Goal: Task Accomplishment & Management: Manage account settings

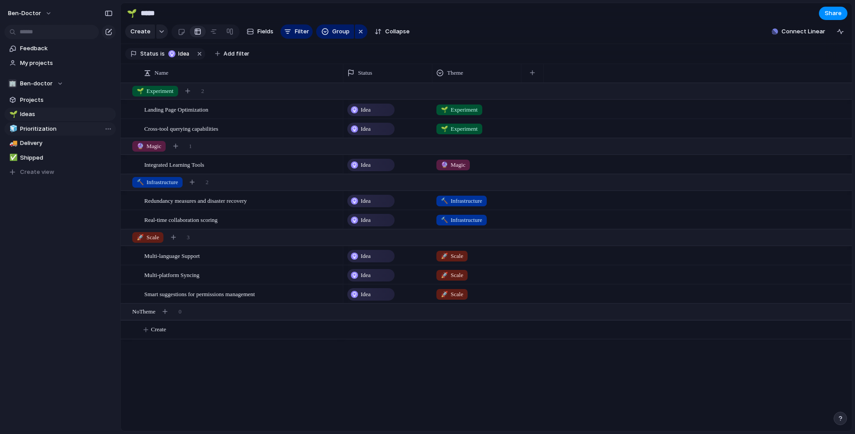
click at [85, 126] on span "Prioritization" at bounding box center [66, 129] width 93 height 9
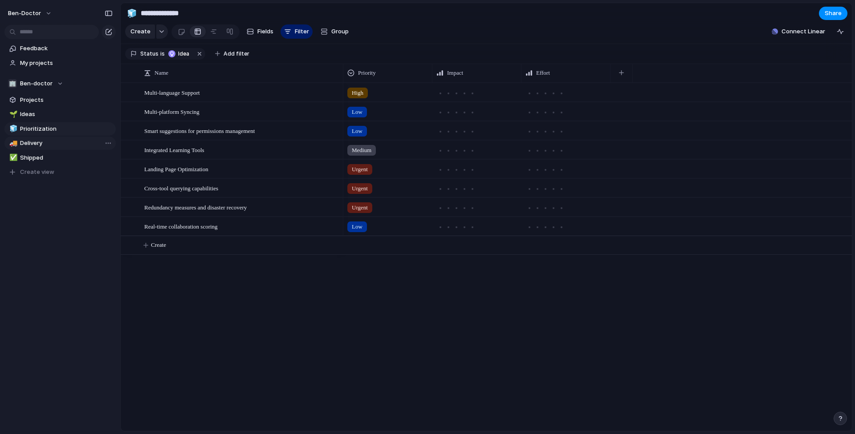
click at [80, 141] on span "Delivery" at bounding box center [66, 143] width 93 height 9
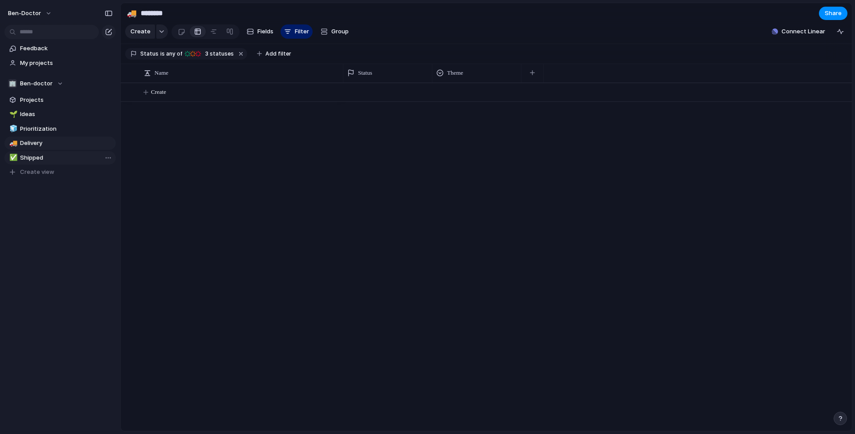
click at [74, 159] on span "Shipped" at bounding box center [66, 158] width 93 height 9
type input "*******"
click at [84, 96] on span "Projects" at bounding box center [66, 100] width 93 height 9
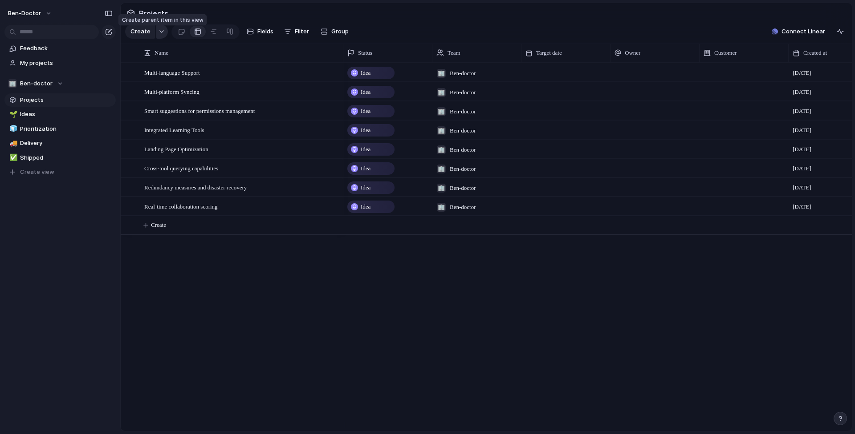
click at [160, 33] on div "button" at bounding box center [161, 32] width 6 height 4
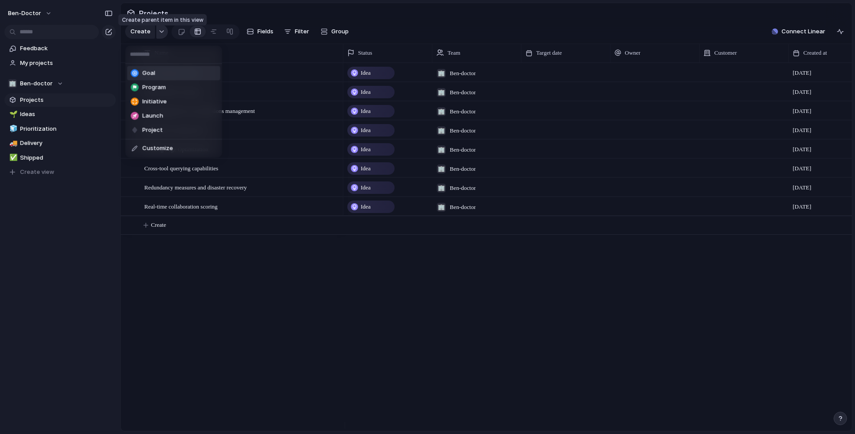
click at [160, 36] on div "Goal Program Initiative Launch Project Customize" at bounding box center [427, 217] width 855 height 434
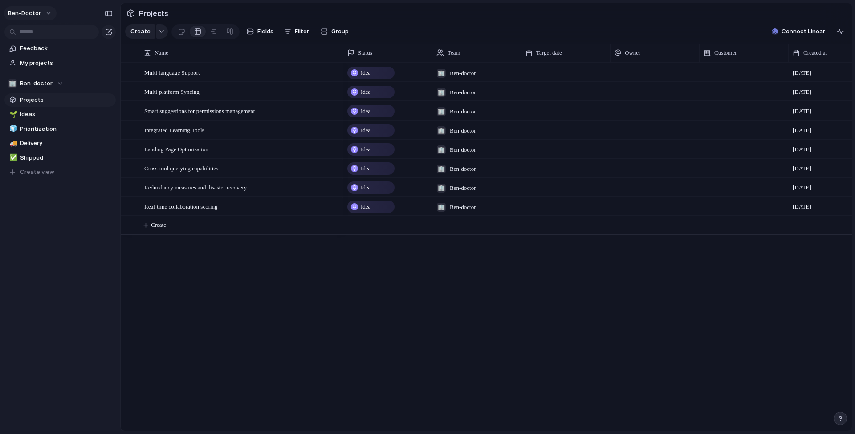
click at [47, 13] on button "ben-doctor" at bounding box center [30, 13] width 53 height 14
click at [43, 77] on span "Sign out" at bounding box center [32, 76] width 24 height 9
